Goal: Find specific page/section: Find specific page/section

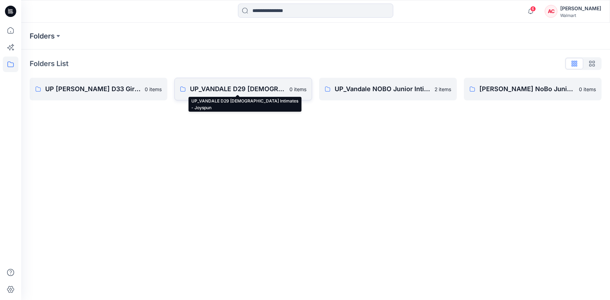
click at [232, 89] on p "UP_VANDALE D29 [DEMOGRAPHIC_DATA] Intimates - Joyspun" at bounding box center [237, 89] width 95 height 10
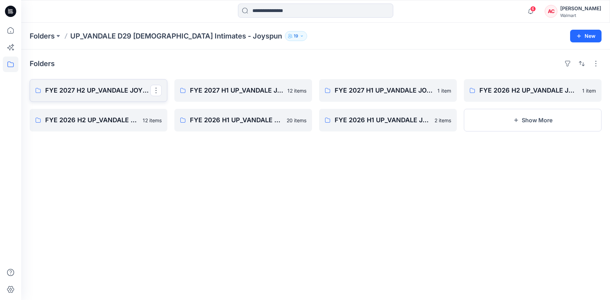
click at [73, 89] on p "FYE 2027 H2 UP_VANDALE JOYSPUN PANTIES" at bounding box center [97, 90] width 105 height 10
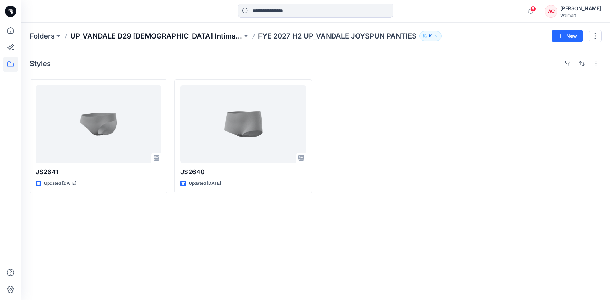
click at [191, 39] on p "UP_VANDALE D29 [DEMOGRAPHIC_DATA] Intimates - Joyspun" at bounding box center [156, 36] width 172 height 10
